Goal: Information Seeking & Learning: Find specific page/section

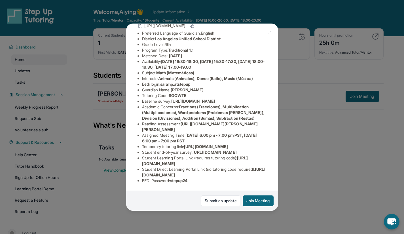
scroll to position [111, 0]
click at [273, 31] on button at bounding box center [269, 31] width 11 height 11
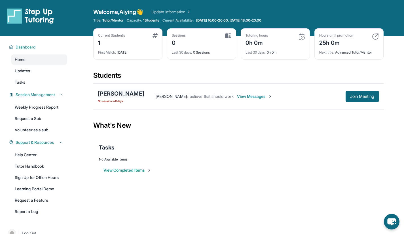
click at [114, 95] on div "[PERSON_NAME]" at bounding box center [121, 94] width 47 height 8
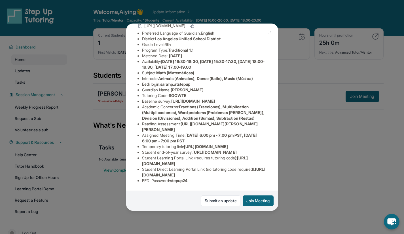
scroll to position [36, 0]
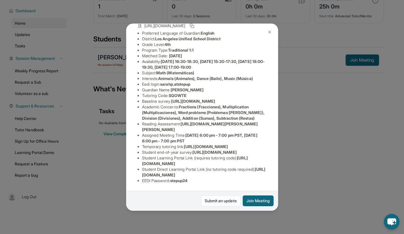
drag, startPoint x: 263, startPoint y: 170, endPoint x: 123, endPoint y: 172, distance: 139.9
click at [123, 172] on div "Sarah Perez Guardian: Dalia Leon Student Information https://student-portal.ste…" at bounding box center [202, 117] width 404 height 234
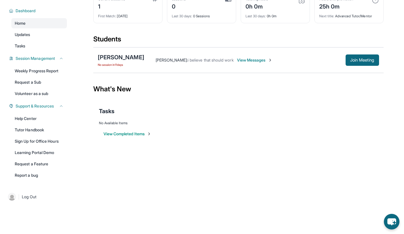
copy span "[URL][DOMAIN_NAME]"
click at [117, 59] on div "[PERSON_NAME]" at bounding box center [121, 57] width 47 height 8
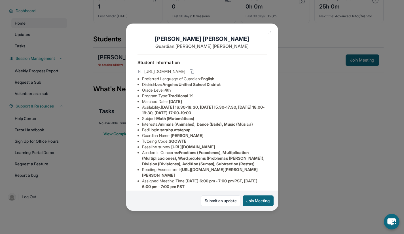
scroll to position [111, 0]
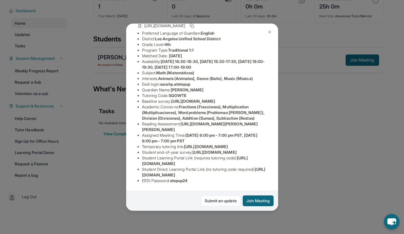
drag, startPoint x: 261, startPoint y: 171, endPoint x: 143, endPoint y: 170, distance: 118.3
click at [143, 170] on li "Student Direct Learning Portal Link (no tutoring code required) : https://stude…" at bounding box center [204, 172] width 125 height 11
copy span "[URL][DOMAIN_NAME]"
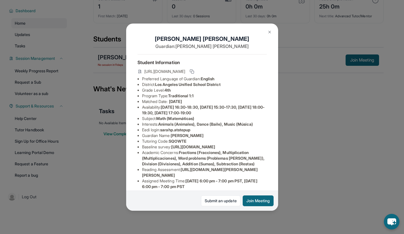
click at [269, 32] on img at bounding box center [270, 32] width 5 height 5
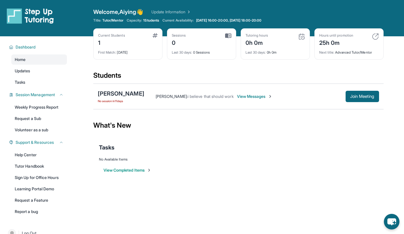
click at [374, 38] on img at bounding box center [375, 36] width 7 height 7
click at [270, 44] on div "Tutoring hours 0h 0m" at bounding box center [276, 40] width 60 height 14
click at [301, 38] on img at bounding box center [302, 36] width 7 height 7
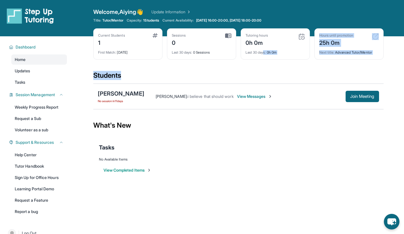
drag, startPoint x: 265, startPoint y: 54, endPoint x: 225, endPoint y: 73, distance: 44.1
click at [225, 73] on main "Current Students 1 First Match : 11 days ago Sessions 0 Last 30 days : 0 Sessio…" at bounding box center [238, 111] width 291 height 150
click at [225, 73] on div "Students" at bounding box center [238, 77] width 291 height 12
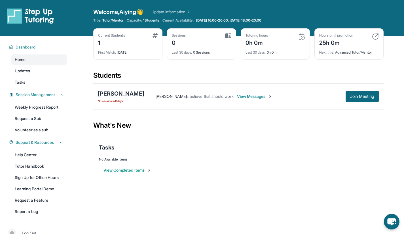
click at [198, 45] on div "Sessions 0" at bounding box center [202, 40] width 60 height 14
click at [230, 34] on img at bounding box center [228, 35] width 6 height 5
click at [237, 97] on span "View Messages" at bounding box center [254, 97] width 35 height 6
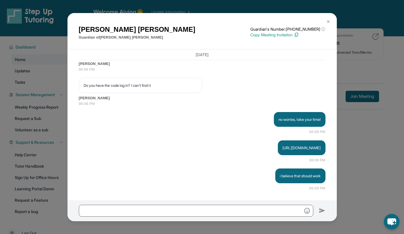
scroll to position [1, 0]
click at [327, 20] on img at bounding box center [328, 21] width 5 height 5
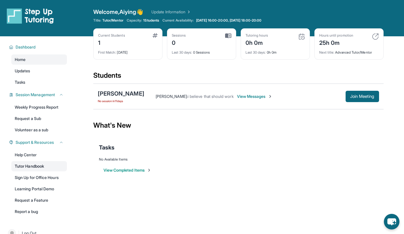
click at [43, 165] on link "Tutor Handbook" at bounding box center [39, 166] width 56 height 10
click at [33, 165] on link "Tutor Handbook" at bounding box center [39, 166] width 56 height 10
click at [237, 97] on span "View Messages" at bounding box center [254, 97] width 35 height 6
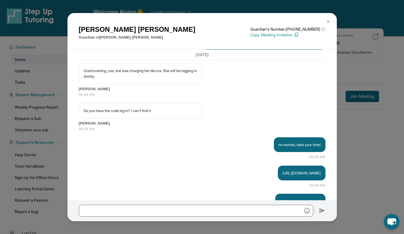
scroll to position [862, 0]
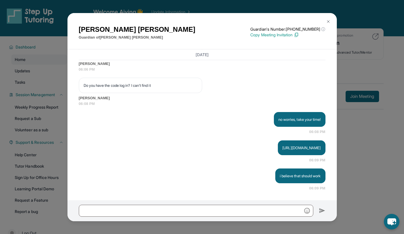
click at [325, 24] on button at bounding box center [328, 21] width 11 height 11
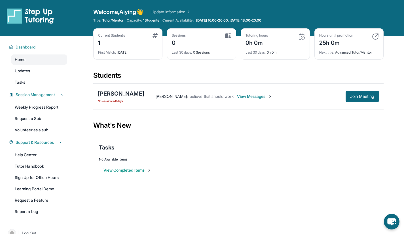
click at [339, 41] on div "25h 0m" at bounding box center [337, 42] width 34 height 9
click at [254, 40] on div "0h 0m" at bounding box center [257, 42] width 23 height 9
click at [134, 41] on div "Current Students 1" at bounding box center [128, 40] width 60 height 14
click at [229, 36] on img at bounding box center [228, 35] width 6 height 5
click at [270, 51] on div "Last 30 days : 0h 0m" at bounding box center [276, 51] width 60 height 8
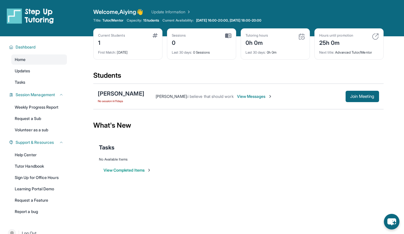
click at [122, 47] on div "First Match : 11 days ago" at bounding box center [128, 51] width 60 height 8
click at [40, 76] on div "Home Updates Tasks" at bounding box center [39, 70] width 56 height 33
click at [36, 73] on link "Updates" at bounding box center [39, 71] width 56 height 10
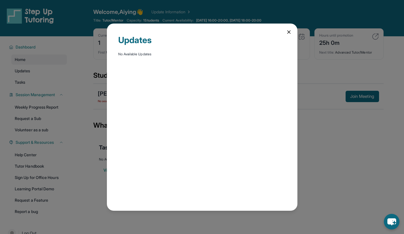
click at [286, 32] on div "Updates No Available Updates" at bounding box center [202, 117] width 191 height 187
click at [286, 32] on icon at bounding box center [289, 32] width 6 height 6
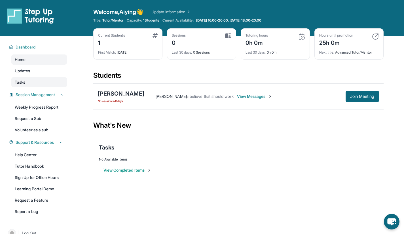
click at [39, 84] on link "Tasks" at bounding box center [39, 82] width 56 height 10
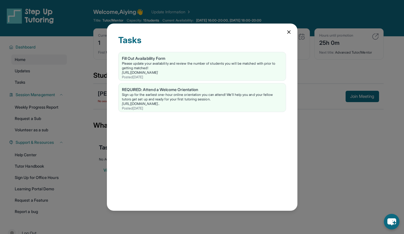
click at [289, 30] on icon at bounding box center [289, 32] width 6 height 6
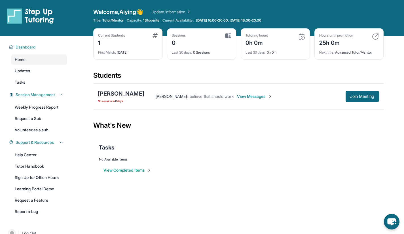
click at [131, 170] on button "View Completed Items" at bounding box center [128, 170] width 48 height 6
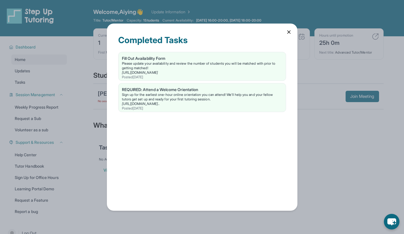
click at [287, 33] on icon at bounding box center [289, 32] width 6 height 6
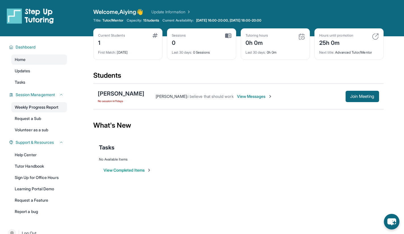
click at [38, 110] on link "Weekly Progress Report" at bounding box center [39, 107] width 56 height 10
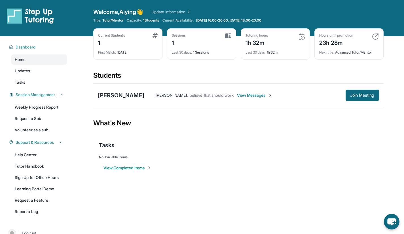
click at [239, 96] on span "View Messages" at bounding box center [254, 96] width 35 height 6
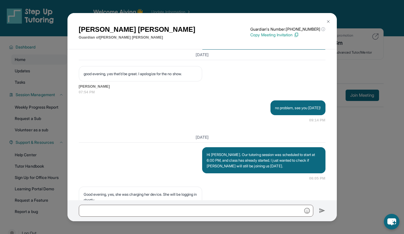
scroll to position [862, 0]
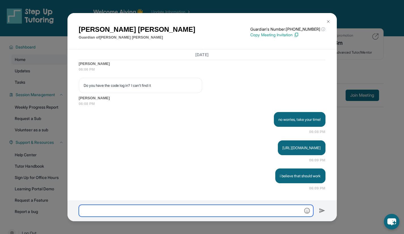
click at [265, 207] on input "text" at bounding box center [196, 211] width 235 height 12
paste input "**********"
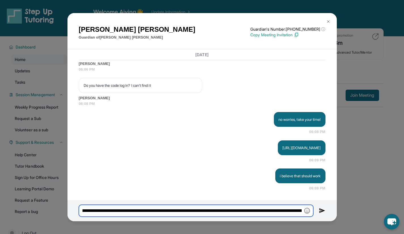
scroll to position [0, 144]
drag, startPoint x: 253, startPoint y: 211, endPoint x: 295, endPoint y: 200, distance: 42.7
click at [295, 200] on div "[PERSON_NAME] Guardian of [PERSON_NAME] Guardian's Number: [PHONE_NUMBER] ⓘ Thi…" at bounding box center [203, 117] width 270 height 208
click at [250, 212] on input "**********" at bounding box center [196, 211] width 235 height 12
click at [303, 211] on input "**********" at bounding box center [196, 211] width 235 height 12
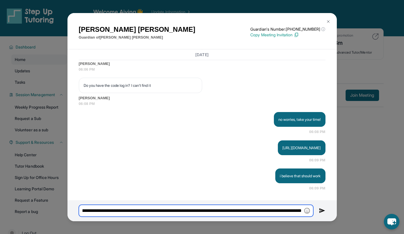
scroll to position [0, 142]
type input "**********"
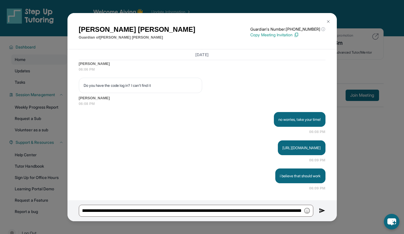
scroll to position [0, 0]
click at [322, 210] on img at bounding box center [322, 210] width 7 height 7
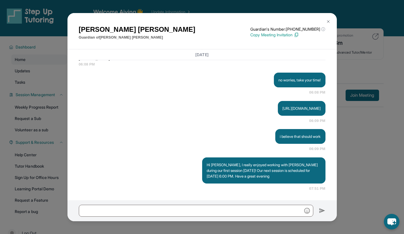
scroll to position [901, 0]
click at [329, 24] on img at bounding box center [328, 21] width 5 height 5
